Goal: Transaction & Acquisition: Purchase product/service

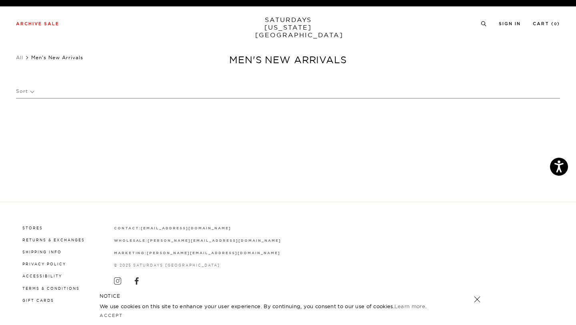
click at [274, 22] on link "SATURDAYS NEW YORK CITY" at bounding box center [288, 27] width 66 height 23
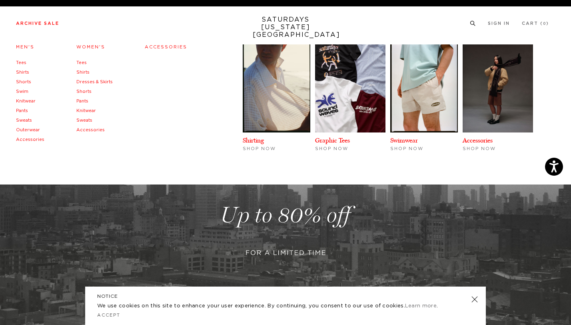
click at [24, 64] on link "Tees" at bounding box center [21, 62] width 10 height 4
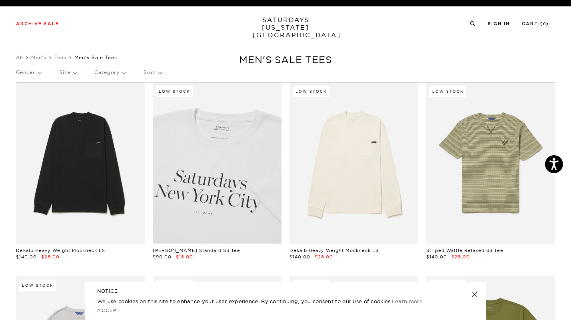
click at [258, 144] on link at bounding box center [217, 162] width 129 height 161
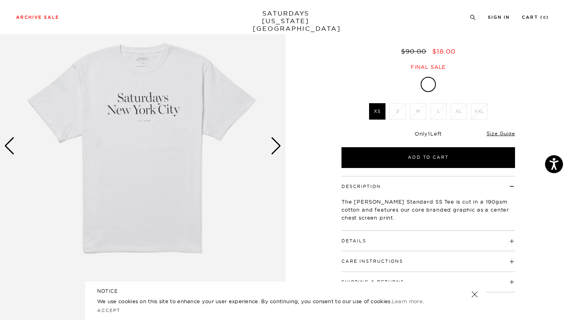
scroll to position [76, 0]
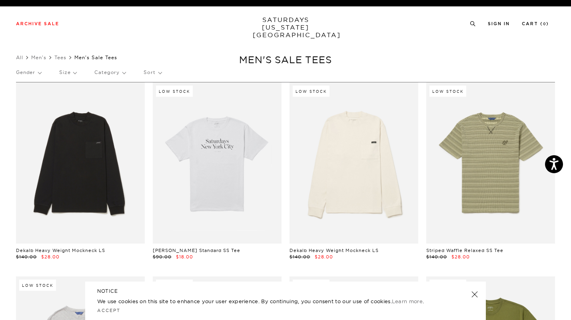
click at [72, 73] on p "Size" at bounding box center [67, 72] width 17 height 18
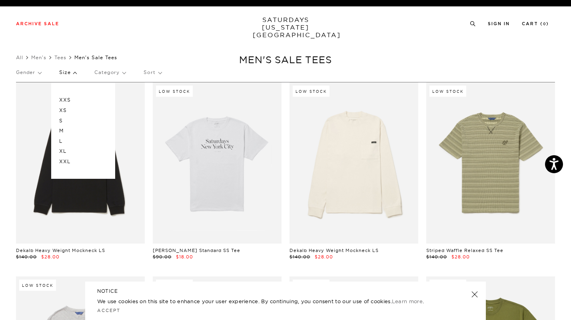
click at [69, 128] on p "M" at bounding box center [83, 131] width 48 height 10
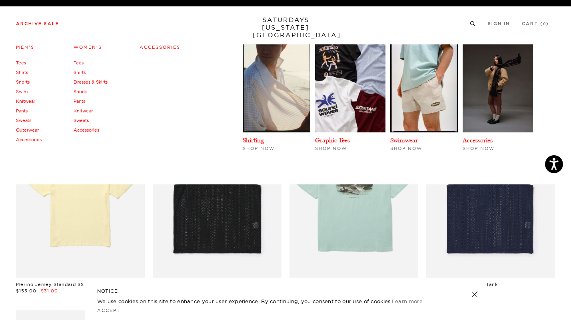
click at [24, 71] on link "Shirts" at bounding box center [22, 73] width 12 height 6
